Goal: Information Seeking & Learning: Learn about a topic

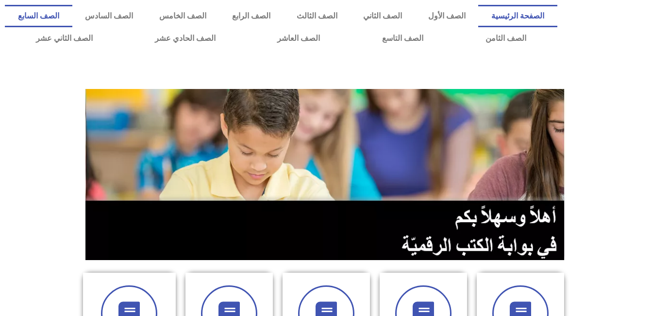
click at [72, 18] on link "الصف السابع" at bounding box center [38, 16] width 67 height 22
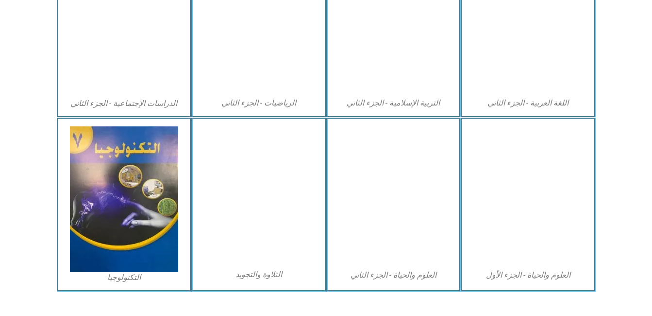
scroll to position [551, 0]
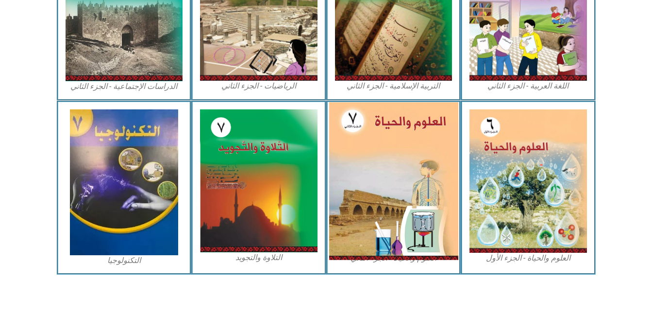
click at [368, 202] on img at bounding box center [393, 180] width 129 height 157
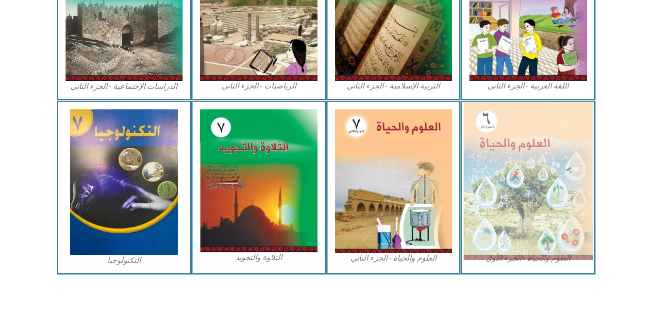
click at [548, 257] on img at bounding box center [528, 180] width 129 height 157
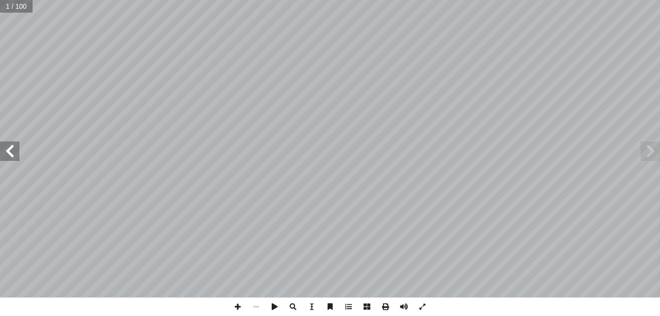
click at [651, 152] on span at bounding box center [649, 150] width 19 height 19
click at [272, 303] on span at bounding box center [274, 306] width 18 height 18
click at [649, 156] on span at bounding box center [649, 150] width 19 height 19
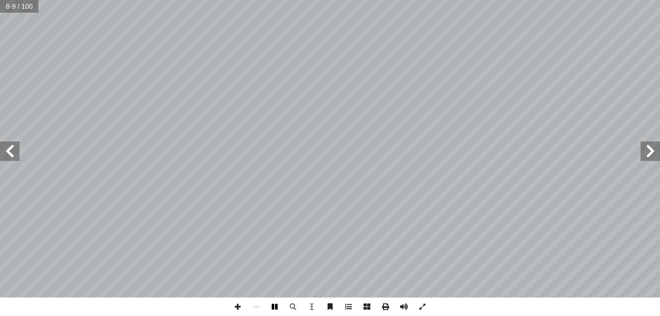
click at [276, 310] on span at bounding box center [274, 306] width 18 height 18
click at [237, 309] on span at bounding box center [237, 306] width 18 height 18
click at [255, 307] on span at bounding box center [256, 306] width 18 height 18
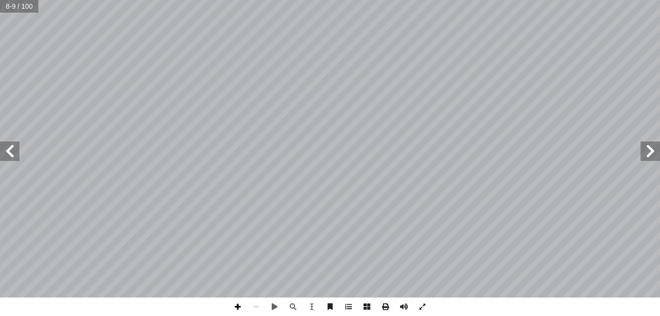
click at [236, 306] on span at bounding box center [237, 306] width 18 height 18
click at [235, 304] on span at bounding box center [237, 306] width 18 height 18
click at [271, 308] on span at bounding box center [274, 306] width 18 height 18
click at [275, 306] on span at bounding box center [274, 306] width 18 height 18
click at [238, 303] on span at bounding box center [237, 306] width 18 height 18
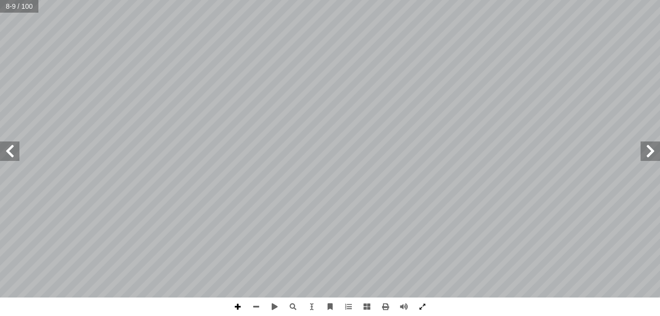
click at [238, 304] on span at bounding box center [237, 306] width 18 height 18
click at [255, 306] on span at bounding box center [256, 306] width 18 height 18
